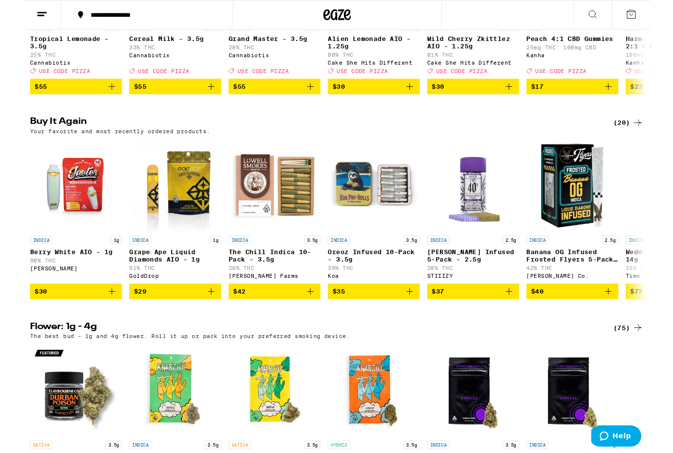
click at [101, 318] on icon "Add to bag" at bounding box center [96, 312] width 12 height 12
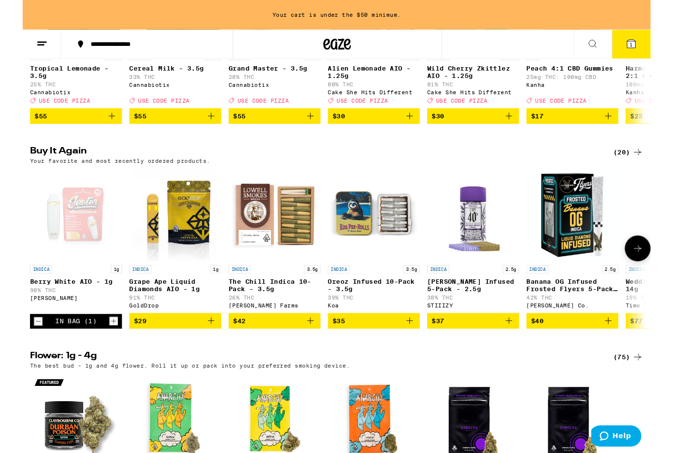
click at [206, 350] on icon "Add to bag" at bounding box center [202, 344] width 12 height 12
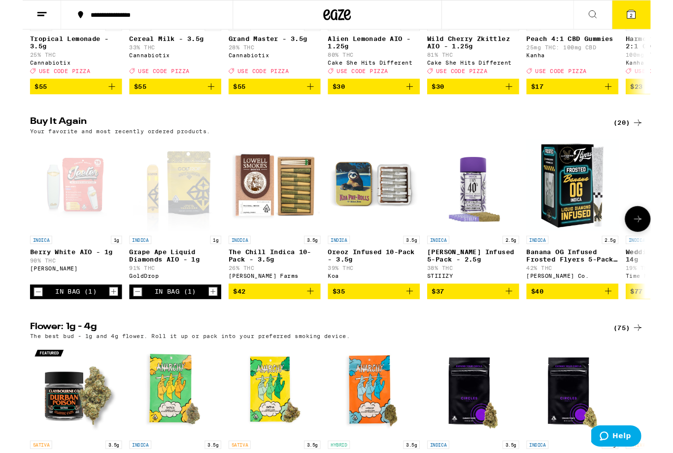
click at [24, 274] on p "Berry White AIO - 1g" at bounding box center [57, 270] width 99 height 8
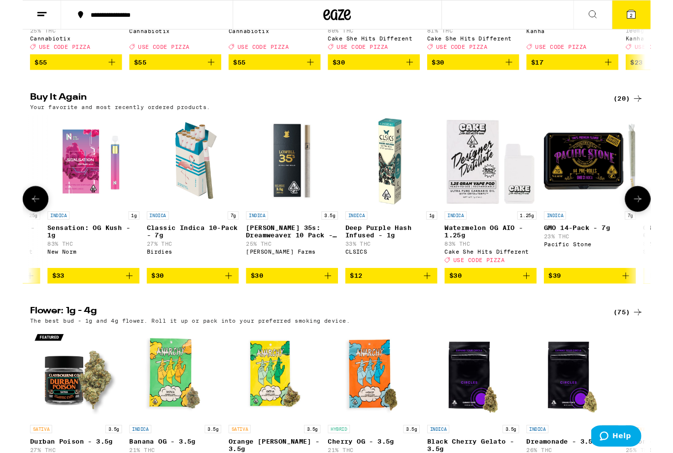
scroll to position [0, 1262]
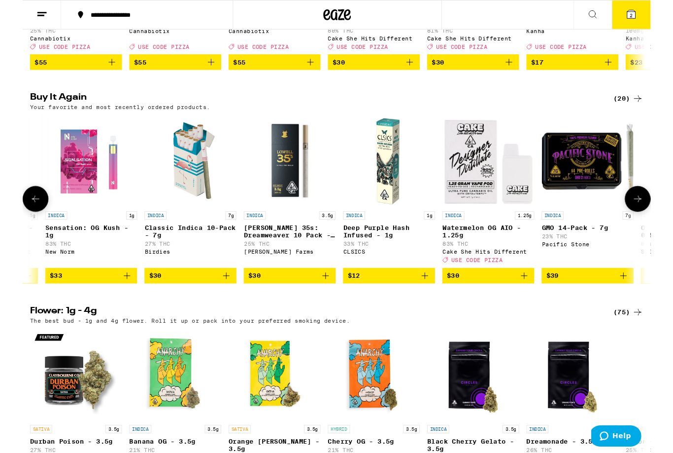
click at [430, 299] on icon "Add to bag" at bounding box center [431, 295] width 7 height 7
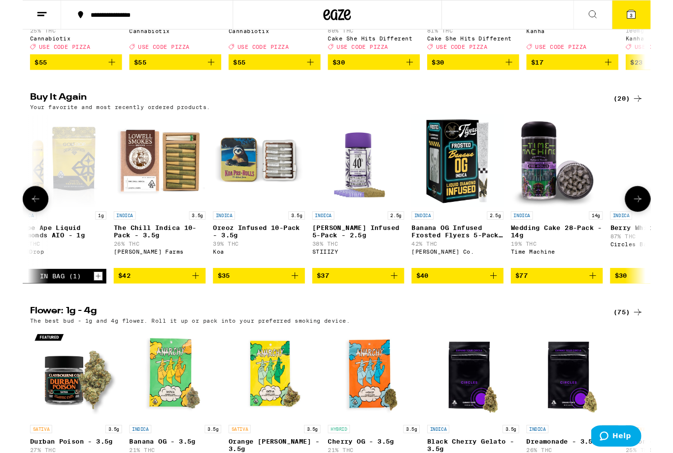
scroll to position [0, 124]
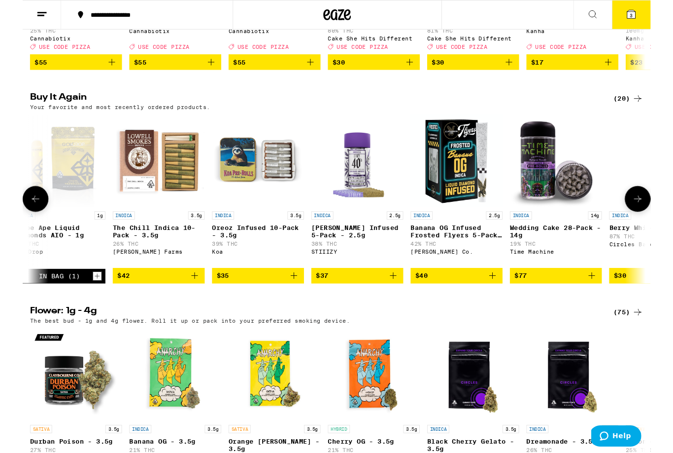
click at [503, 301] on icon "Add to bag" at bounding box center [504, 295] width 12 height 12
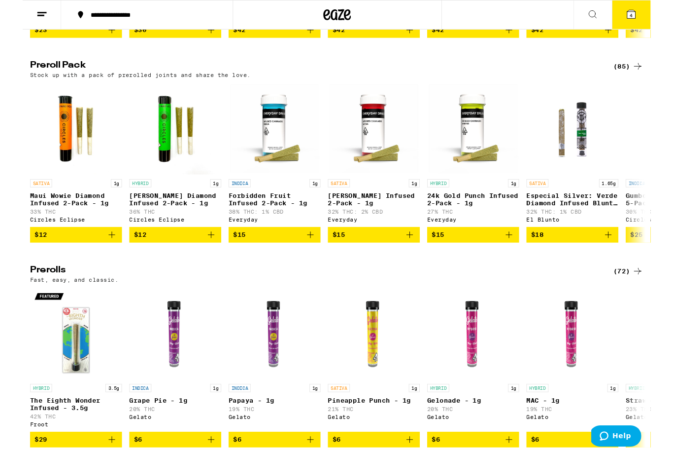
scroll to position [2182, 0]
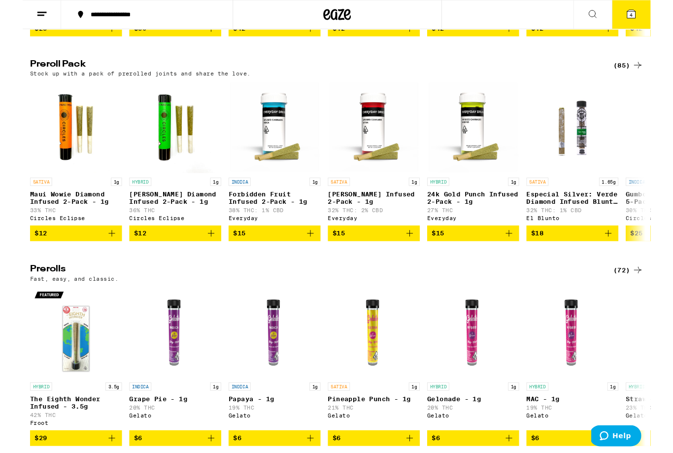
click at [651, 76] on div "(85)" at bounding box center [649, 70] width 32 height 12
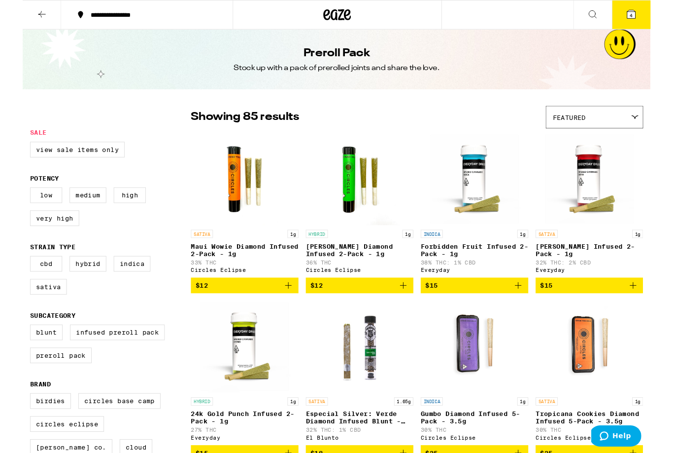
click at [120, 291] on label "Indica" at bounding box center [117, 282] width 39 height 17
click at [10, 276] on input "Indica" at bounding box center [10, 276] width 0 height 0
checkbox input "true"
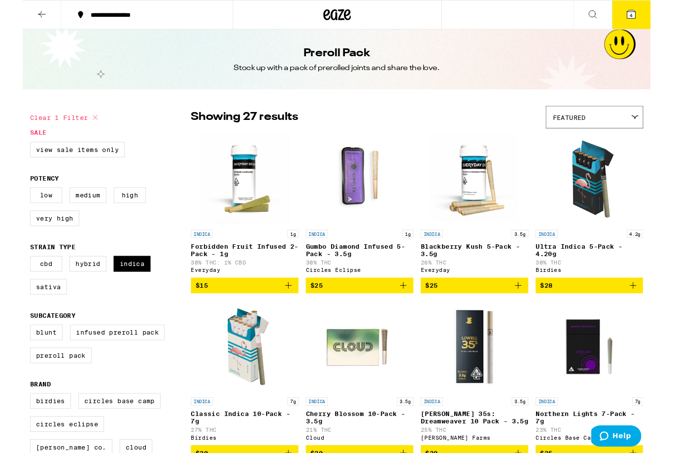
click at [654, 309] on icon "Add to bag" at bounding box center [655, 306] width 12 height 12
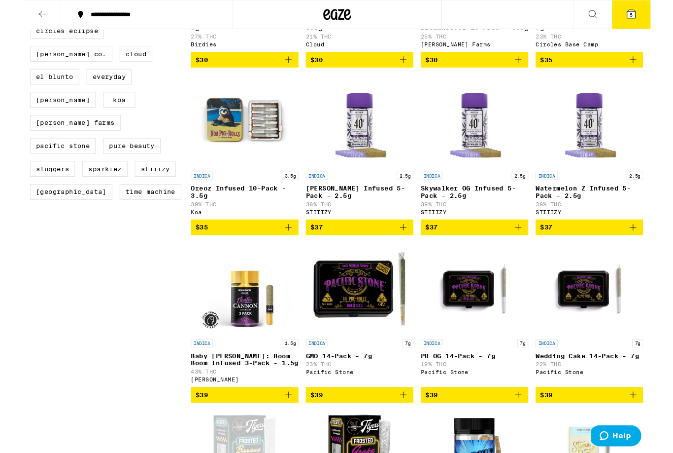
scroll to position [422, 0]
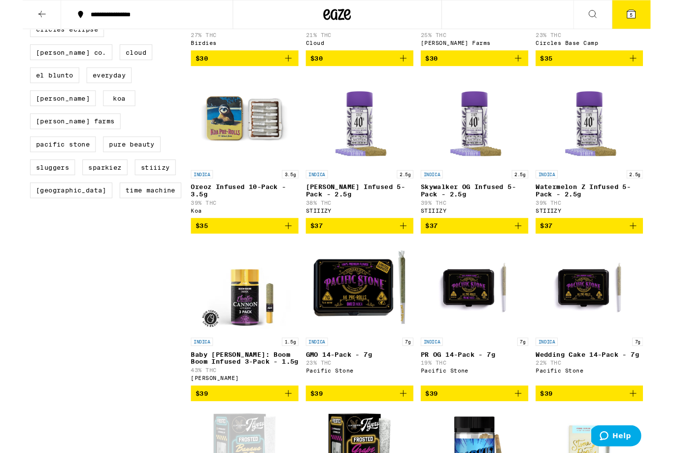
click at [285, 246] on icon "Add to bag" at bounding box center [285, 242] width 7 height 7
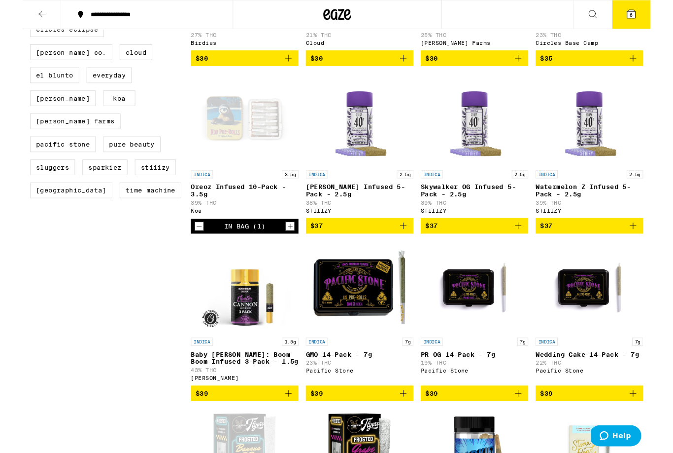
scroll to position [423, 0]
click at [655, 16] on icon at bounding box center [652, 15] width 9 height 9
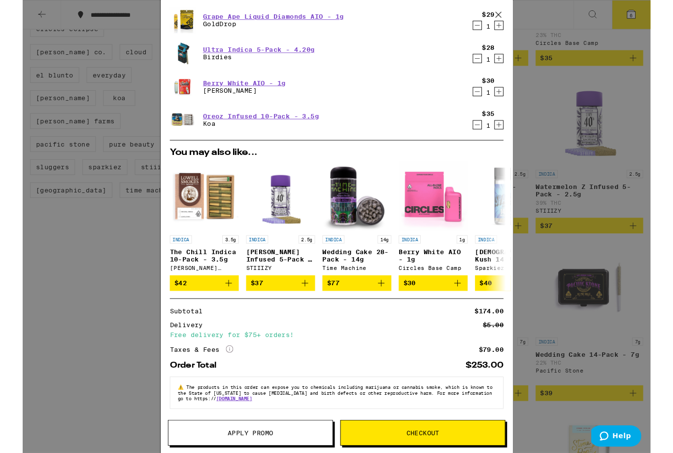
scroll to position [106, 0]
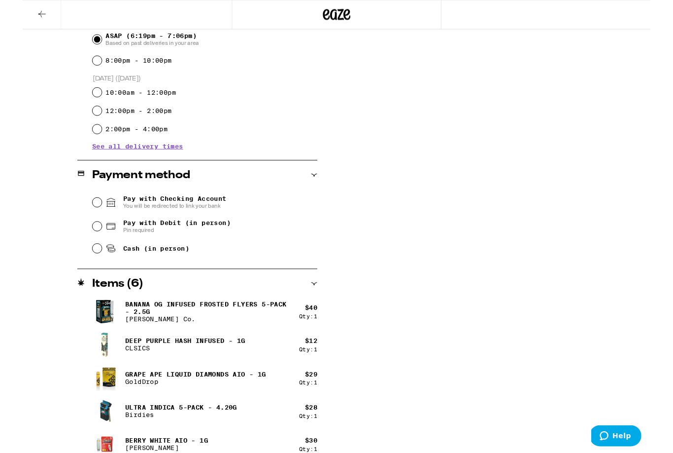
scroll to position [288, 0]
click at [84, 266] on input "Cash (in person)" at bounding box center [80, 266] width 10 height 10
radio input "true"
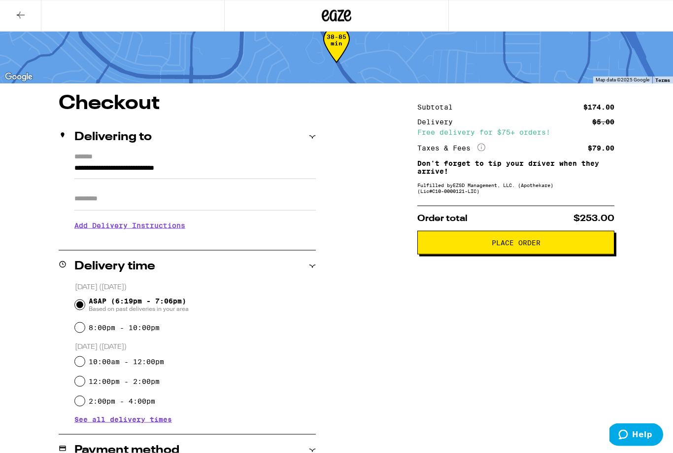
scroll to position [0, 0]
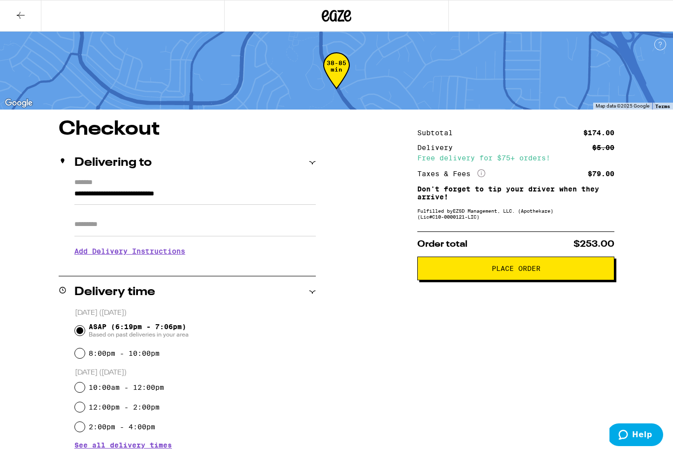
click at [512, 272] on span "Place Order" at bounding box center [516, 268] width 49 height 7
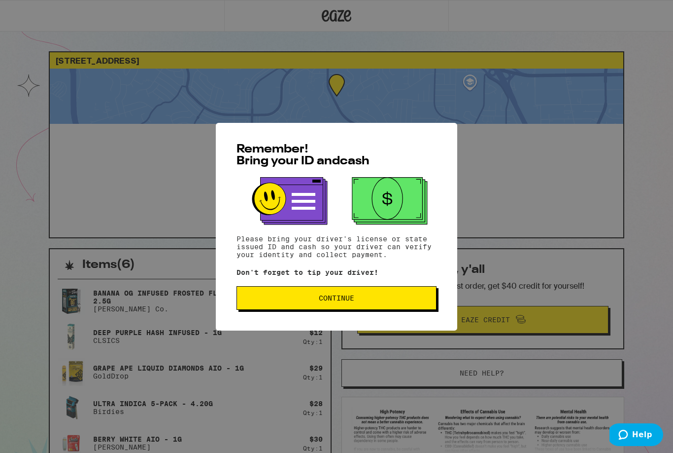
click at [332, 293] on button "Continue" at bounding box center [337, 298] width 200 height 24
